Goal: Find contact information: Find contact information

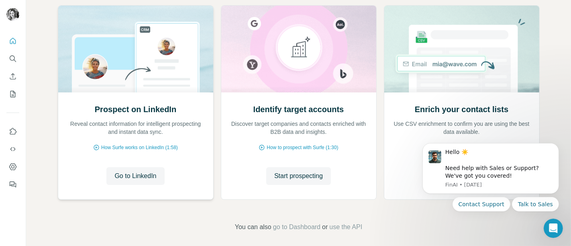
scroll to position [99, 0]
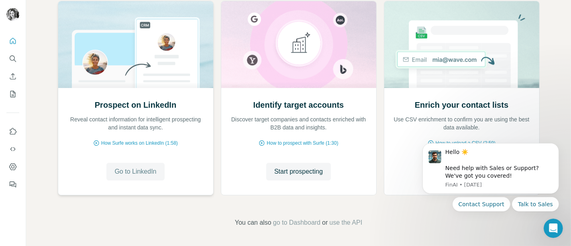
click at [132, 169] on span "Go to LinkedIn" at bounding box center [135, 172] width 42 height 10
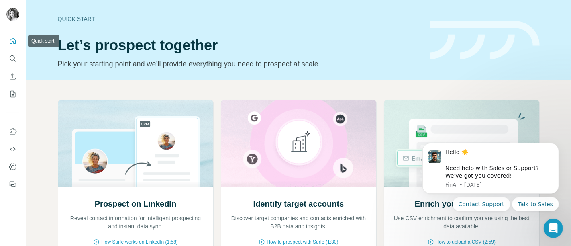
click at [11, 45] on button "Quick start" at bounding box center [12, 41] width 13 height 14
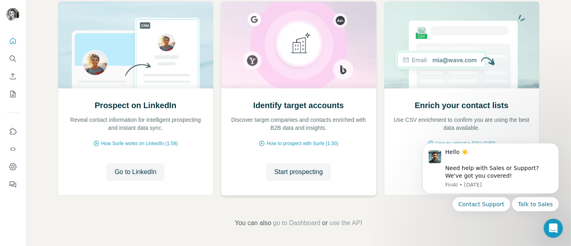
scroll to position [98, 0]
click at [12, 59] on icon "Search" at bounding box center [13, 59] width 8 height 8
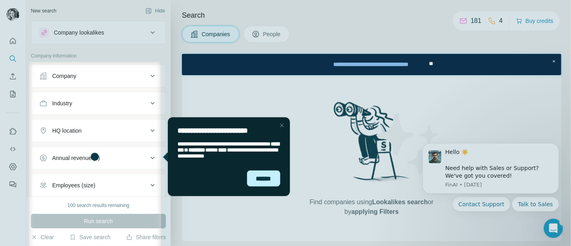
click at [261, 176] on div "******" at bounding box center [262, 178] width 33 height 16
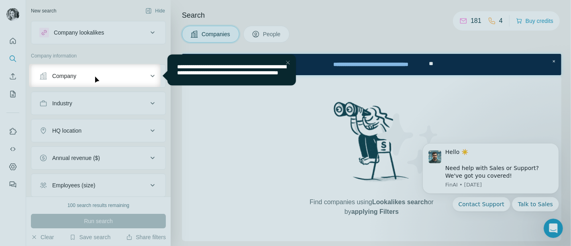
click at [272, 33] on div at bounding box center [285, 32] width 571 height 64
click at [470, 18] on div at bounding box center [285, 32] width 571 height 64
click at [287, 61] on div "Close Step" at bounding box center [288, 62] width 10 height 10
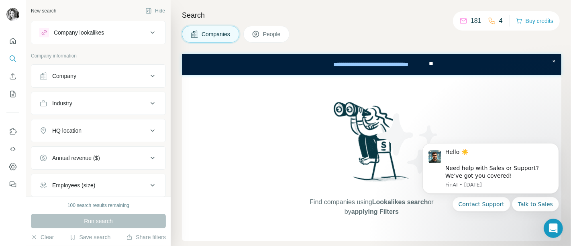
click at [461, 20] on icon at bounding box center [463, 21] width 8 height 8
click at [473, 21] on p "181" at bounding box center [475, 21] width 11 height 10
click at [271, 27] on button "People" at bounding box center [266, 34] width 47 height 17
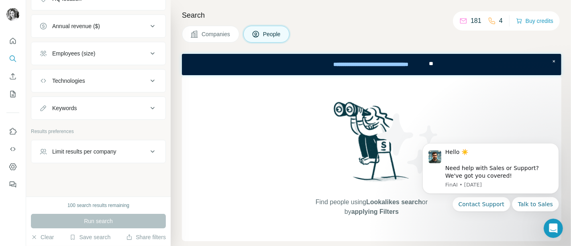
scroll to position [257, 0]
click at [13, 96] on icon "My lists" at bounding box center [13, 94] width 8 height 8
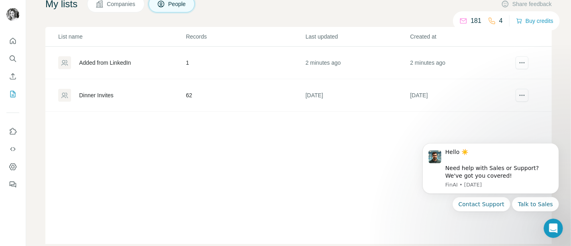
scroll to position [50, 0]
click at [124, 66] on div "Added from LinkedIn" at bounding box center [105, 62] width 52 height 8
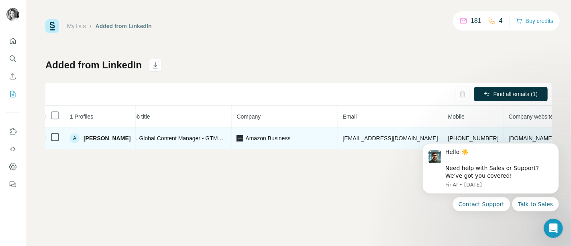
scroll to position [0, 105]
click at [361, 139] on span "[EMAIL_ADDRESS][DOMAIN_NAME]" at bounding box center [389, 138] width 95 height 6
copy span "[EMAIL_ADDRESS][DOMAIN_NAME]"
